Goal: Information Seeking & Learning: Learn about a topic

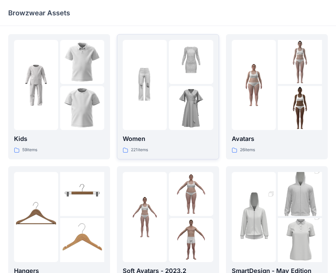
click at [170, 118] on img at bounding box center [191, 108] width 44 height 44
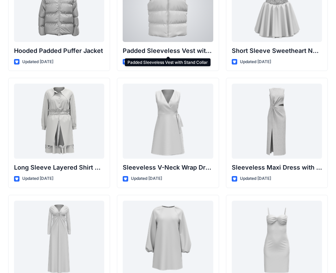
scroll to position [894, 0]
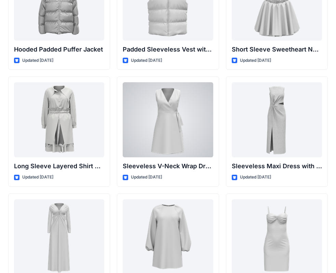
click at [166, 116] on div at bounding box center [168, 119] width 90 height 75
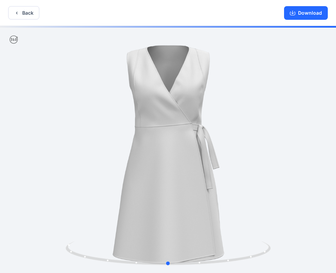
drag, startPoint x: 261, startPoint y: 137, endPoint x: 194, endPoint y: 152, distance: 68.2
click at [214, 149] on div at bounding box center [168, 150] width 336 height 249
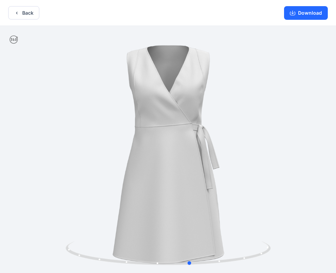
drag, startPoint x: 194, startPoint y: 152, endPoint x: 263, endPoint y: 138, distance: 70.4
click at [263, 138] on div at bounding box center [168, 150] width 336 height 249
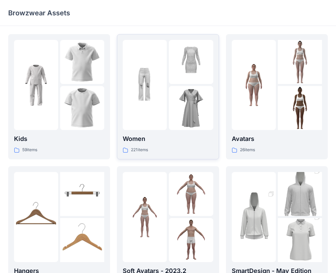
click at [180, 135] on p "Women" at bounding box center [168, 139] width 90 height 10
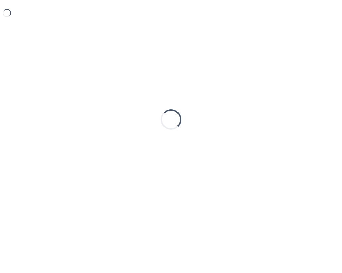
click at [180, 135] on div "Loading..." at bounding box center [170, 119] width 325 height 171
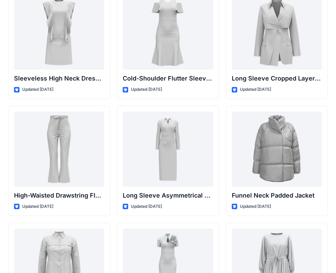
scroll to position [2504, 0]
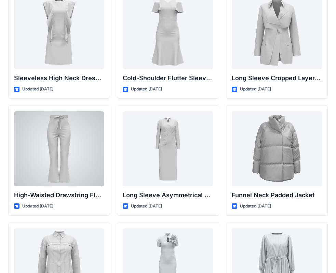
click at [52, 149] on div at bounding box center [59, 148] width 90 height 75
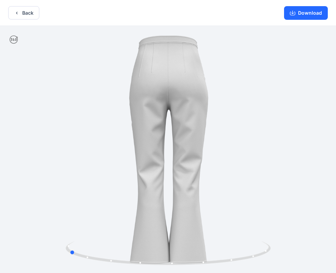
drag, startPoint x: 201, startPoint y: 130, endPoint x: 87, endPoint y: 143, distance: 114.3
click at [87, 143] on div at bounding box center [168, 150] width 336 height 249
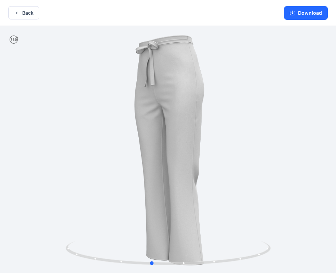
drag, startPoint x: 216, startPoint y: 133, endPoint x: 127, endPoint y: 141, distance: 88.9
click at [127, 141] on div at bounding box center [168, 150] width 336 height 249
click at [34, 10] on button "Back" at bounding box center [23, 12] width 31 height 13
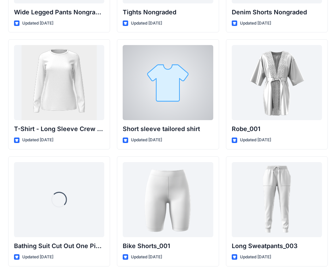
scroll to position [7382, 0]
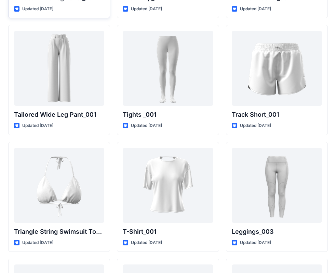
scroll to position [7611, 0]
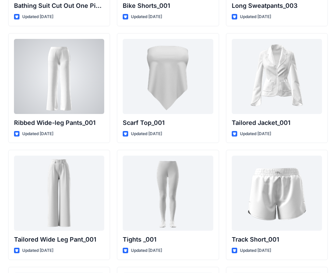
click at [76, 91] on div at bounding box center [59, 76] width 90 height 75
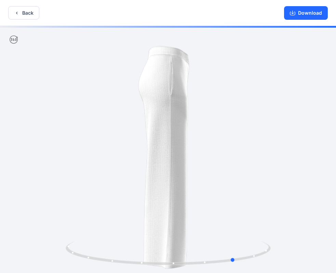
drag, startPoint x: 210, startPoint y: 154, endPoint x: 75, endPoint y: 162, distance: 135.2
click at [75, 162] on div at bounding box center [168, 150] width 336 height 249
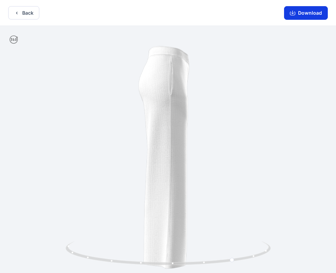
click at [306, 10] on button "Download" at bounding box center [306, 13] width 44 height 14
click at [26, 15] on button "Back" at bounding box center [23, 12] width 31 height 13
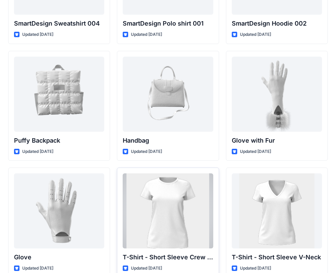
scroll to position [5247, 0]
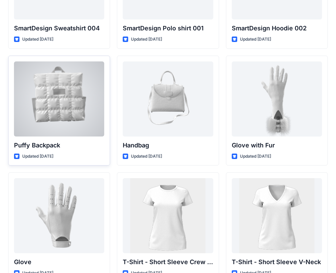
click at [64, 116] on div at bounding box center [59, 99] width 90 height 75
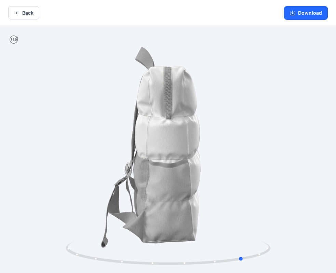
drag, startPoint x: 215, startPoint y: 173, endPoint x: 95, endPoint y: 169, distance: 119.7
click at [92, 170] on div at bounding box center [168, 150] width 336 height 249
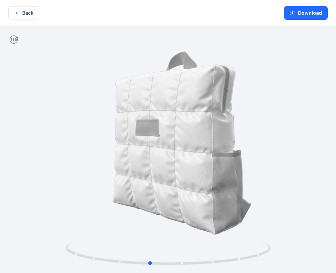
drag, startPoint x: 239, startPoint y: 166, endPoint x: 148, endPoint y: 162, distance: 91.0
click at [148, 162] on div at bounding box center [168, 150] width 336 height 249
click at [29, 12] on button "Back" at bounding box center [23, 12] width 31 height 13
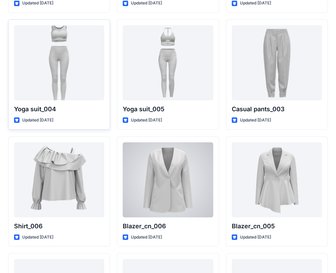
scroll to position [3777, 0]
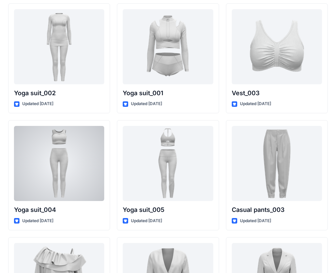
click at [78, 147] on div at bounding box center [59, 163] width 90 height 75
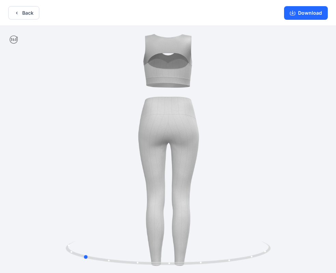
drag, startPoint x: 224, startPoint y: 141, endPoint x: 137, endPoint y: 153, distance: 87.2
click at [137, 153] on div at bounding box center [168, 150] width 336 height 249
click at [30, 14] on button "Back" at bounding box center [23, 12] width 31 height 13
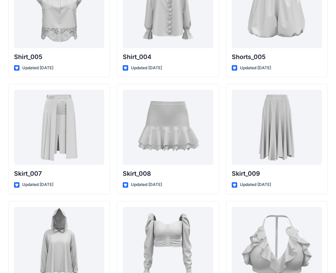
scroll to position [3230, 0]
